Goal: Task Accomplishment & Management: Use online tool/utility

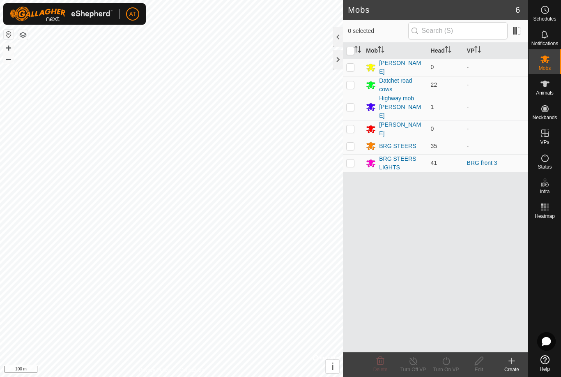
click at [355, 154] on td at bounding box center [353, 163] width 20 height 18
checkbox input "true"
click at [453, 353] on div "Turn On VP" at bounding box center [446, 364] width 33 height 25
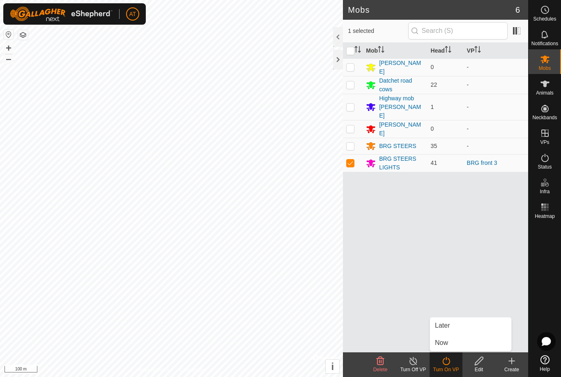
click at [452, 338] on link "Now" at bounding box center [470, 343] width 81 height 16
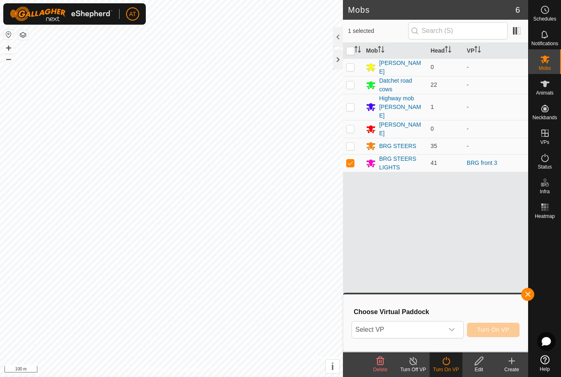
click at [457, 329] on div "dropdown trigger" at bounding box center [452, 329] width 16 height 16
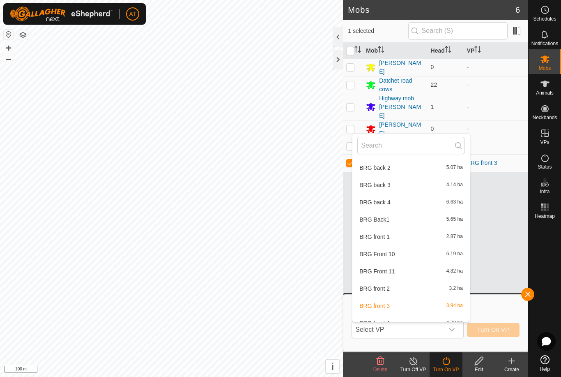
scroll to position [466, 0]
click at [406, 290] on div "BRG front 2 3.2 ha" at bounding box center [412, 288] width 108 height 10
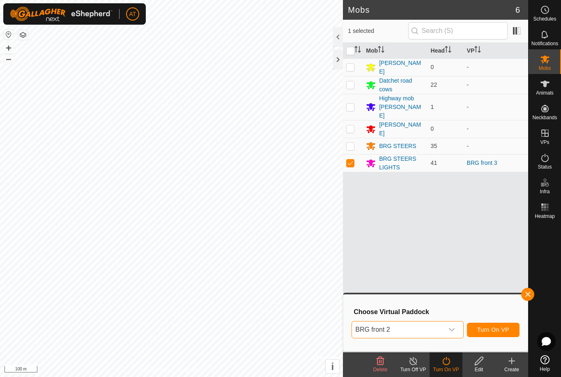
click at [496, 328] on span "Turn On VP" at bounding box center [494, 329] width 32 height 7
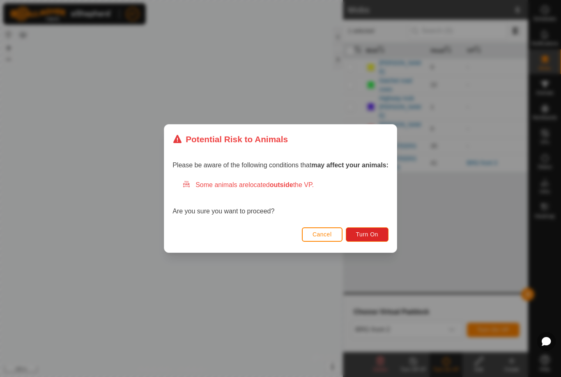
click at [378, 238] on span "Turn On" at bounding box center [367, 234] width 22 height 7
